Goal: Check status: Check status

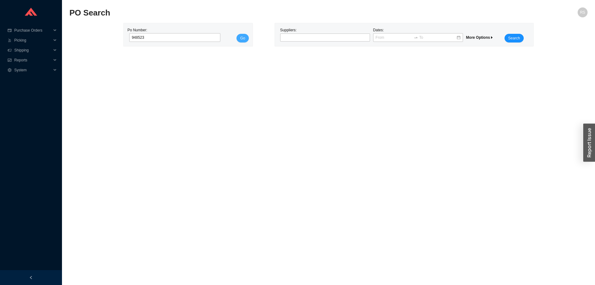
type input "948523"
click at [243, 38] on span "Go" at bounding box center [242, 38] width 5 height 6
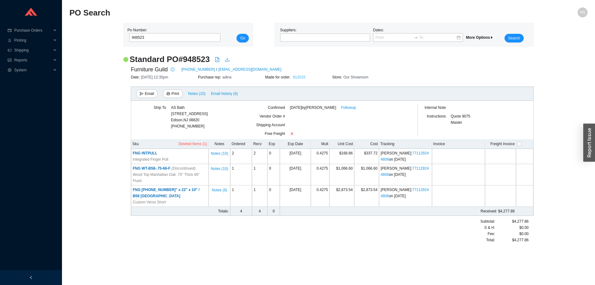
click at [299, 77] on link "812015" at bounding box center [299, 77] width 12 height 4
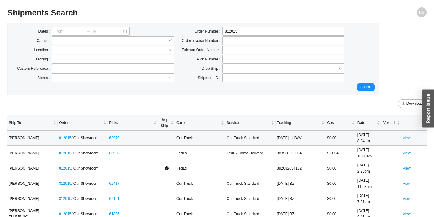
click at [405, 138] on link "View" at bounding box center [406, 138] width 8 height 4
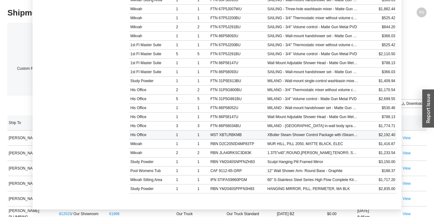
scroll to position [63, 0]
